Goal: Check status: Check status

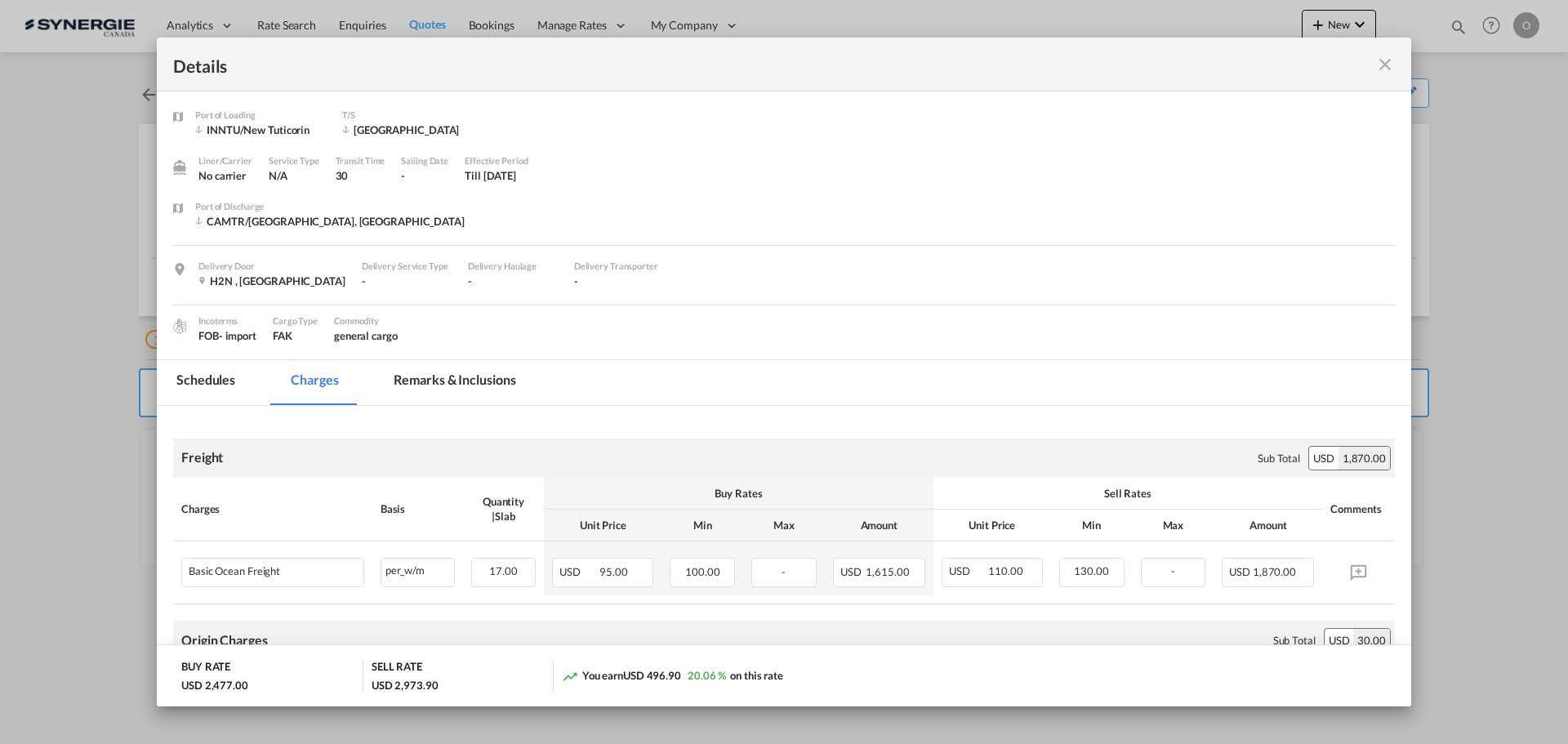
scroll to position [653, 0]
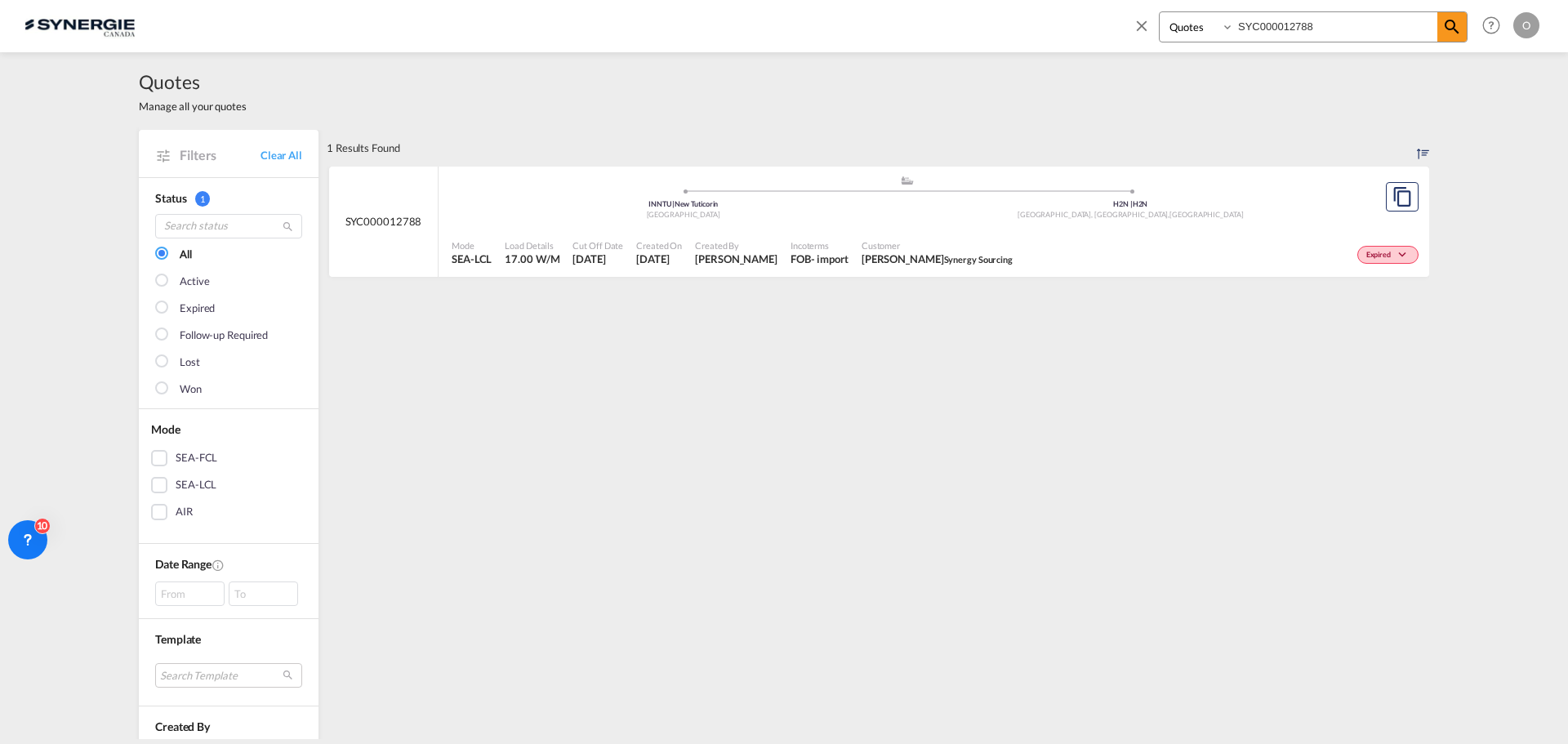
select select "Quotes"
drag, startPoint x: 1336, startPoint y: 27, endPoint x: 886, endPoint y: 22, distance: 450.0
click at [886, 22] on div "Bookings Quotes Enquiries SYC000012788 Help Resources Product Release O My Prof…" at bounding box center [784, 25] width 1519 height 51
paste input "4602"
click at [924, 262] on span "Patrick Séguin CALEFACTIO" at bounding box center [924, 258] width 136 height 15
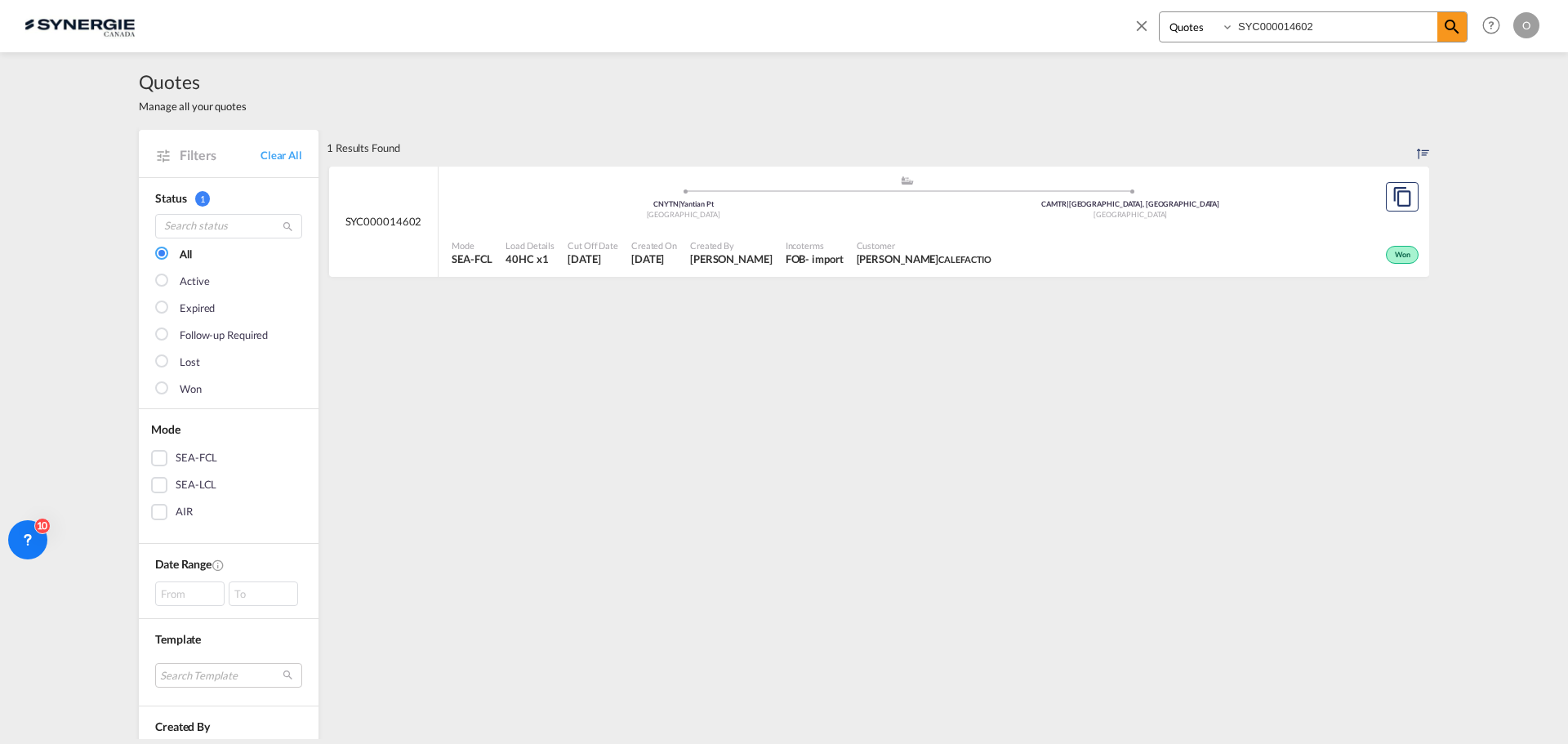
drag, startPoint x: 1327, startPoint y: 22, endPoint x: 1024, endPoint y: 21, distance: 303.0
click at [1027, 22] on div "Bookings Quotes Enquiries SYC000014602 Help Resources Product Release O My Prof…" at bounding box center [784, 25] width 1519 height 51
paste input "461"
type input "SYC000014461"
click at [942, 243] on span "Customer" at bounding box center [930, 245] width 147 height 13
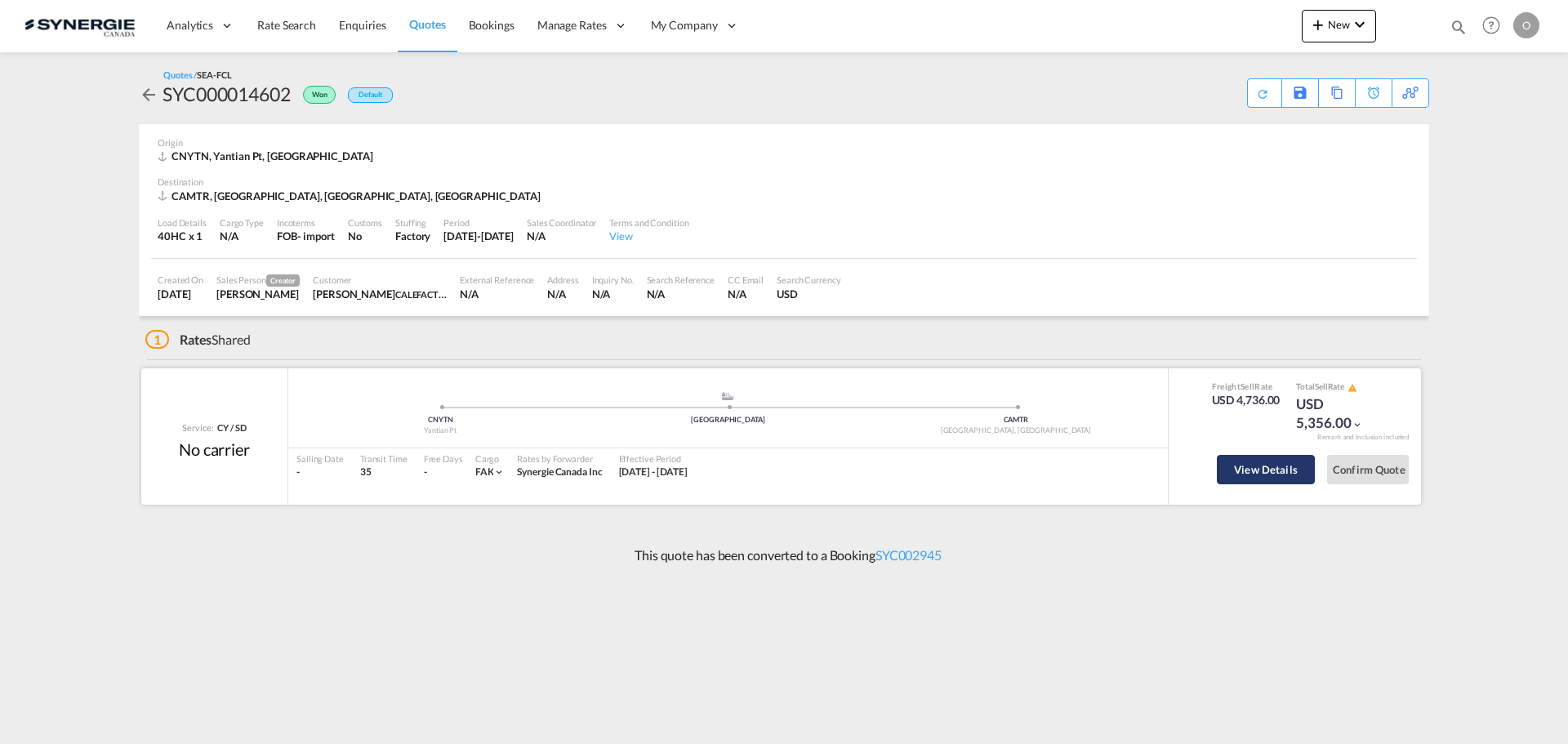
click at [1275, 463] on button "View Details" at bounding box center [1266, 469] width 98 height 29
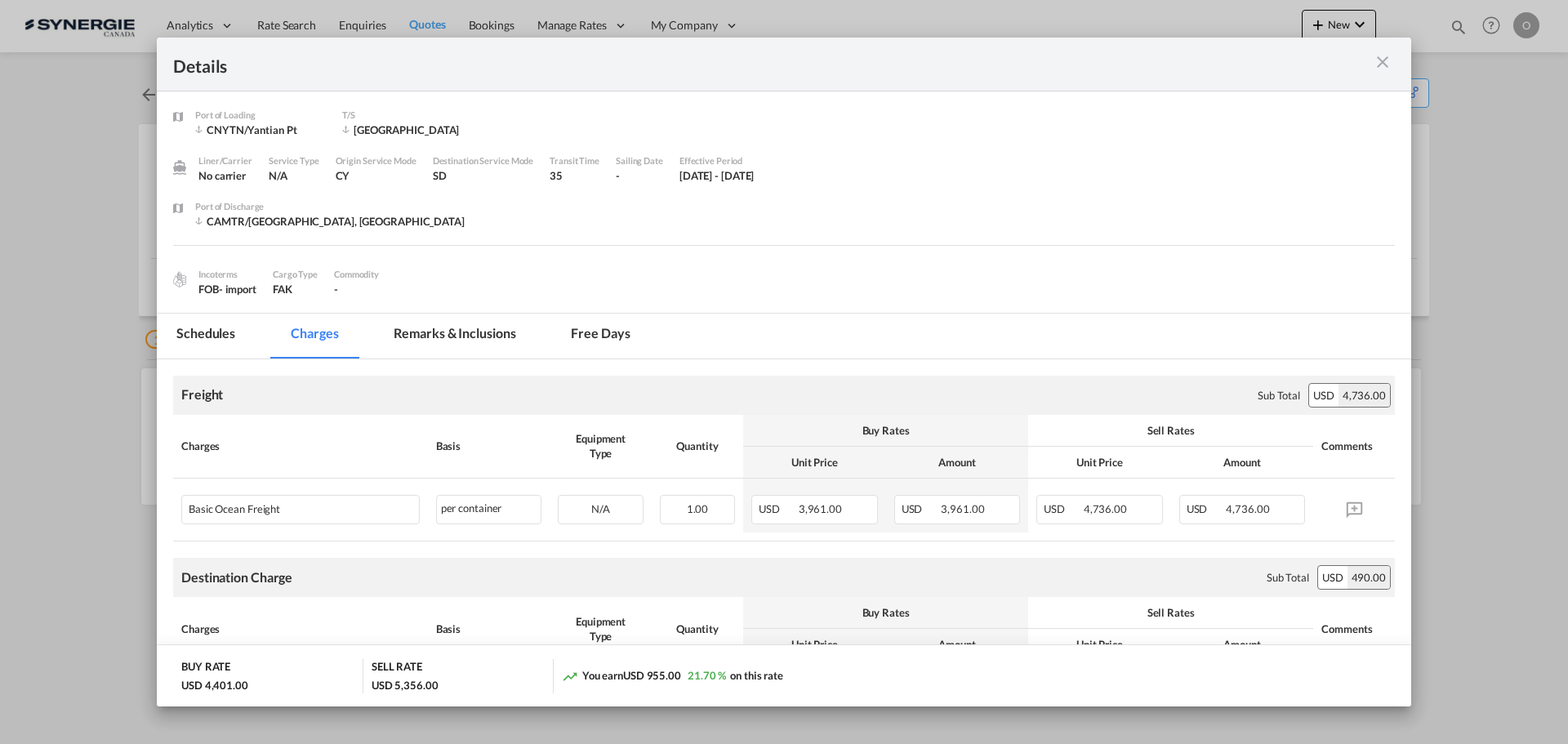
click at [463, 335] on md-tab-item "Remarks & Inclusions" at bounding box center [455, 336] width 161 height 45
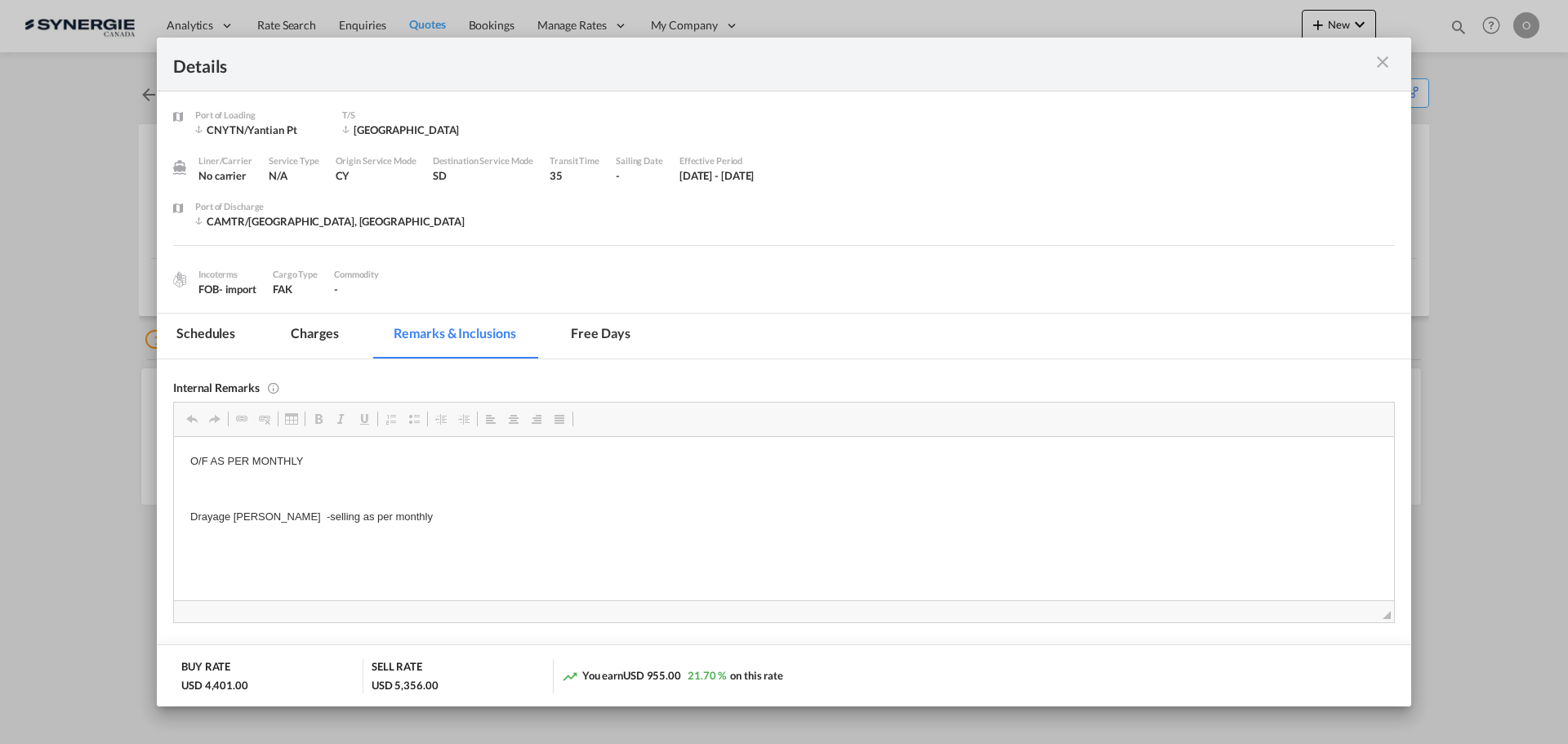
click at [315, 329] on md-tab-item "Charges" at bounding box center [314, 336] width 87 height 45
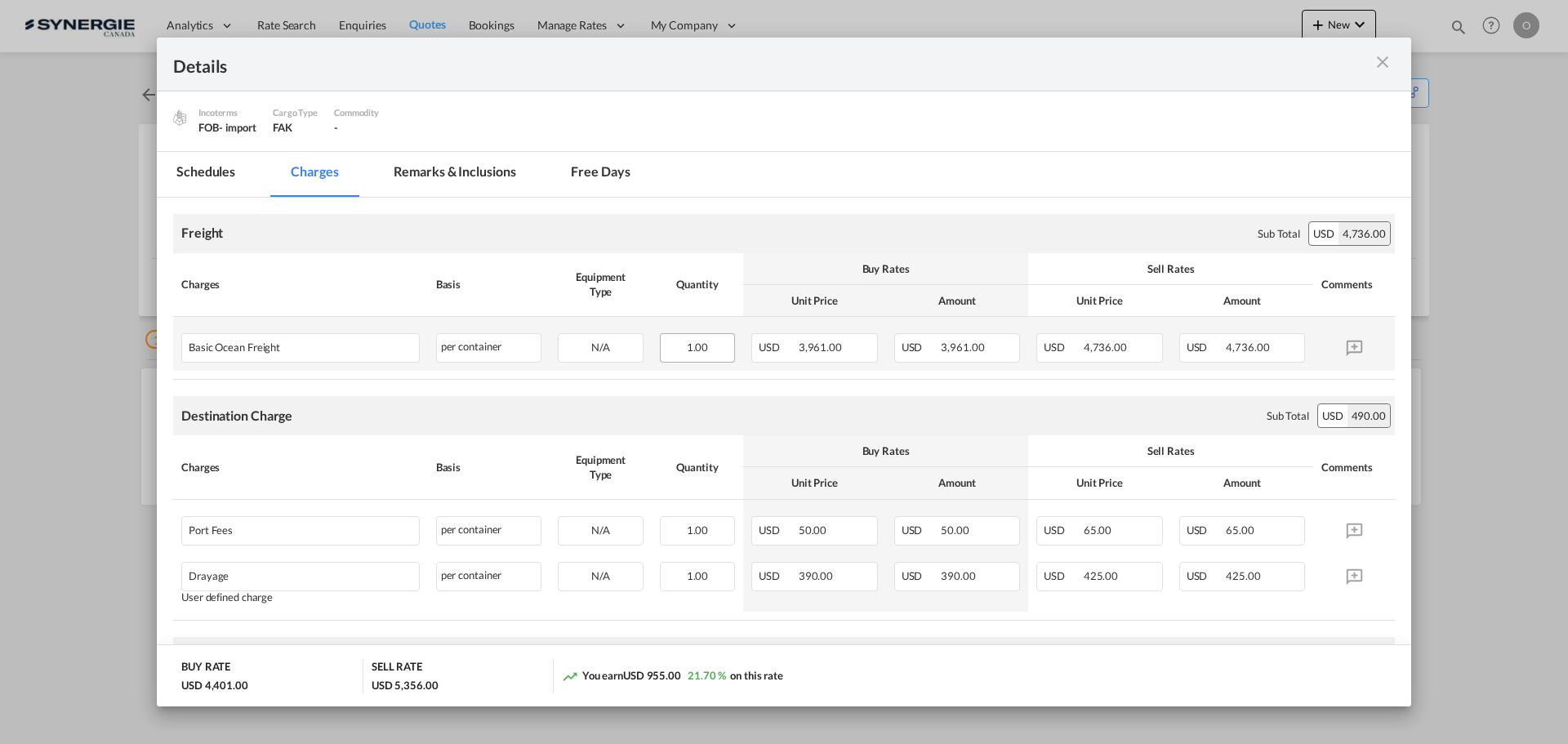
scroll to position [163, 0]
click at [1380, 56] on md-icon "icon-close m-3 fg-AAA8AD cursor" at bounding box center [1382, 62] width 20 height 20
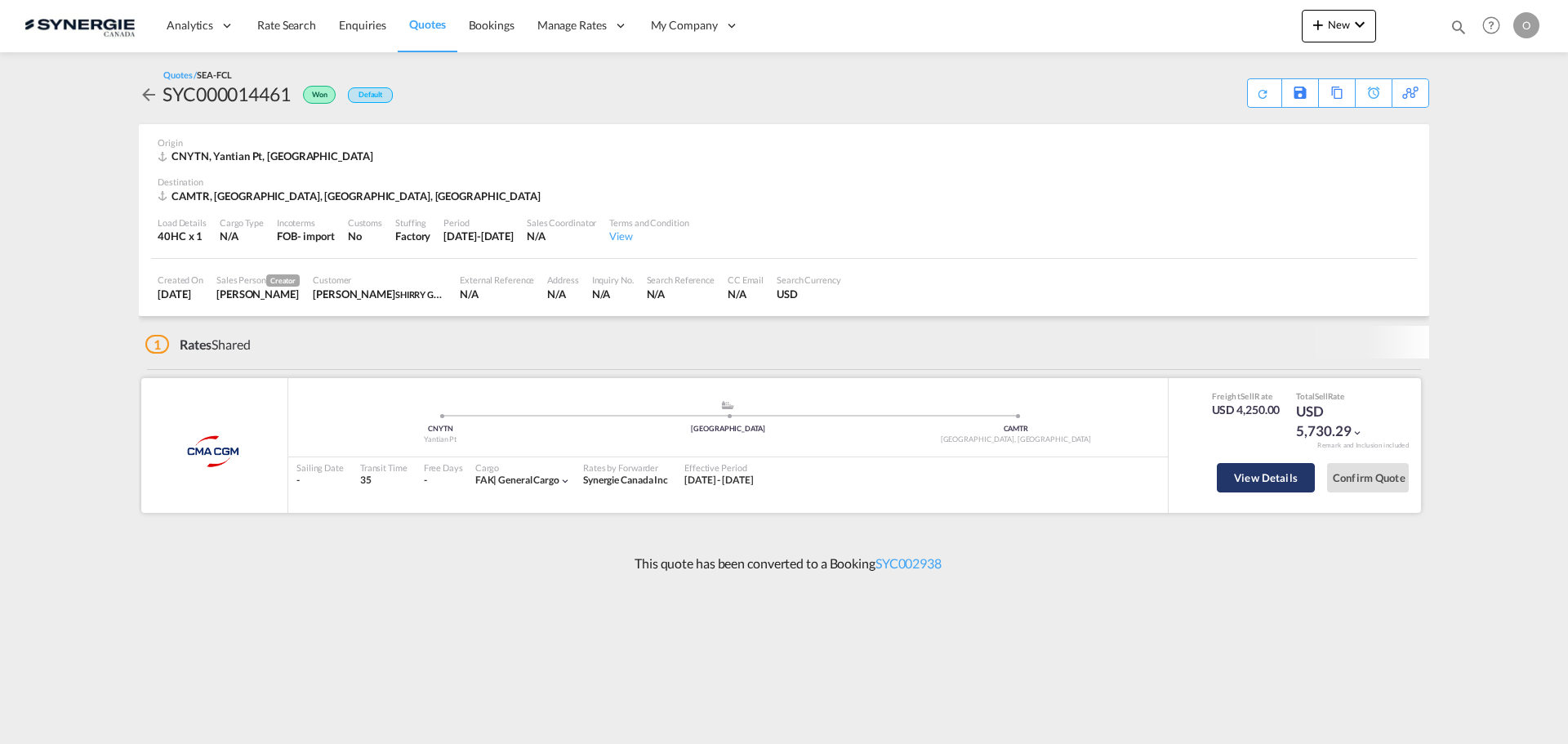
click at [1286, 474] on button "View Details" at bounding box center [1266, 478] width 98 height 29
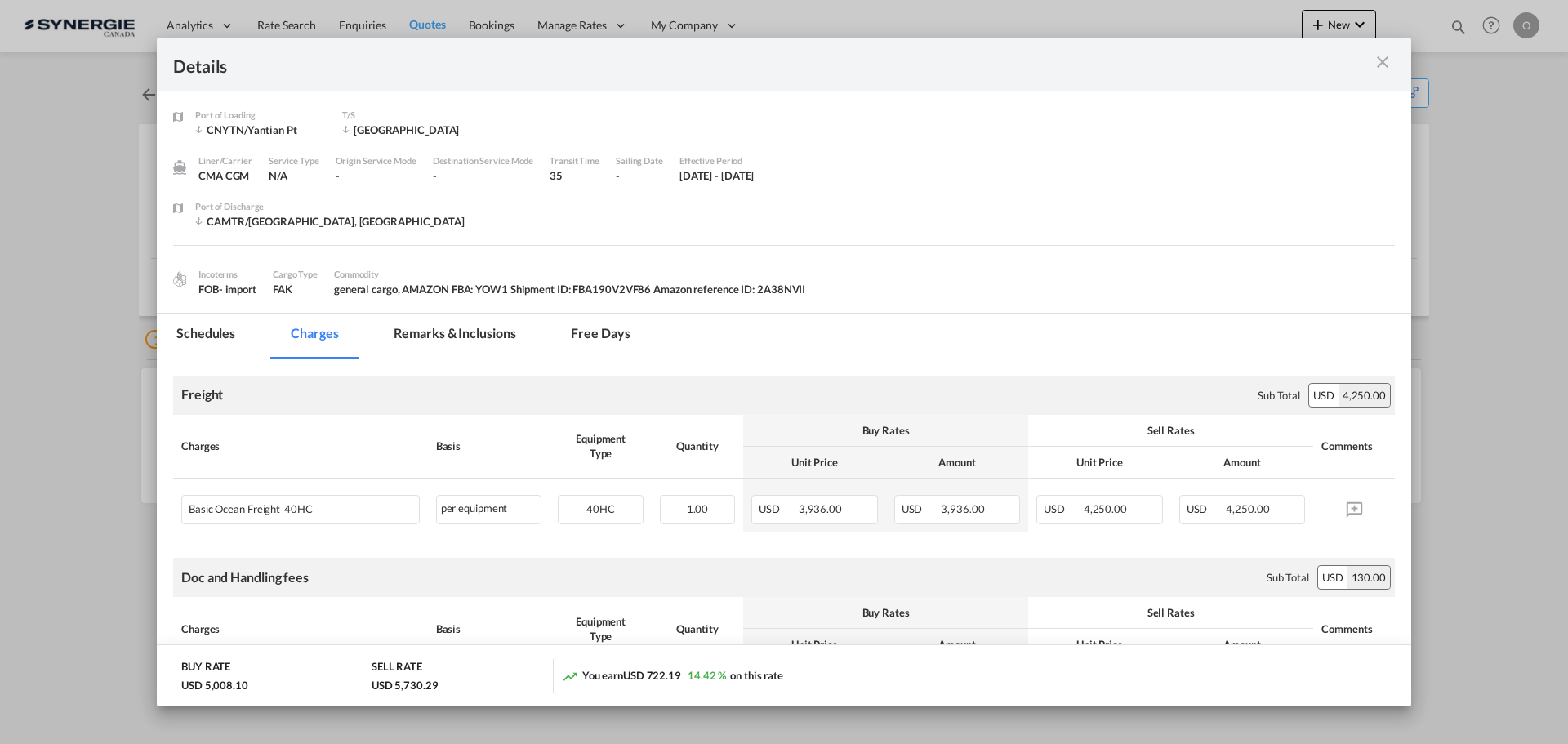
click at [445, 339] on md-tab-item "Remarks & Inclusions" at bounding box center [455, 336] width 161 height 45
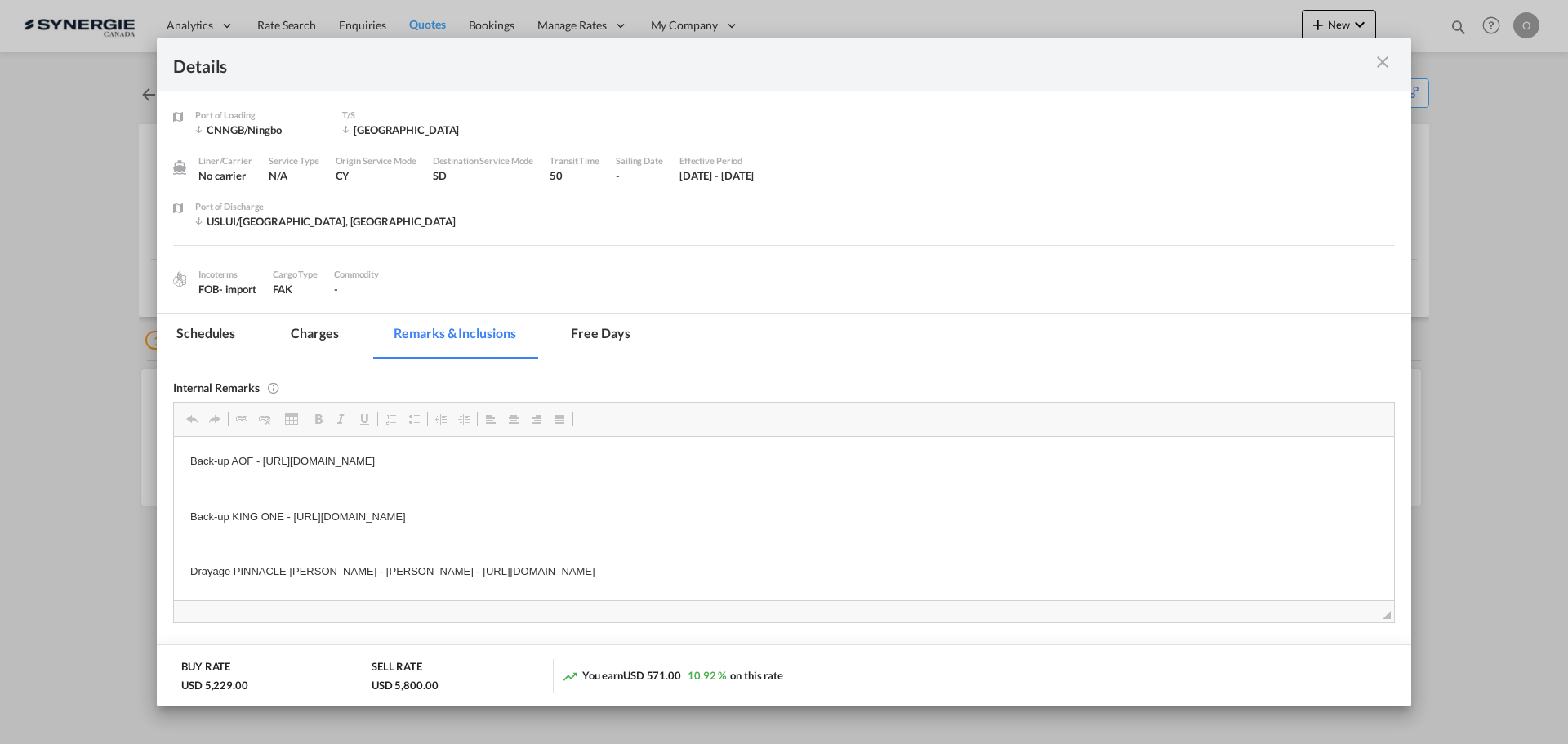
scroll to position [32, 0]
